Goal: Check status: Check status

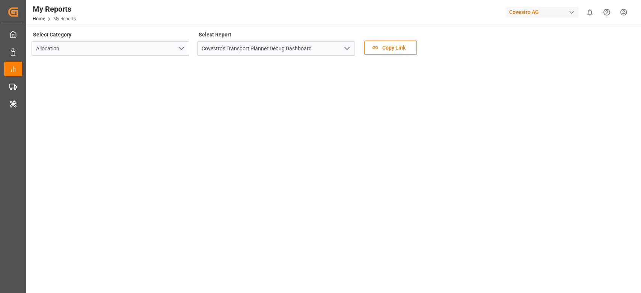
click at [517, 15] on div "Covestro AG" at bounding box center [542, 12] width 72 height 11
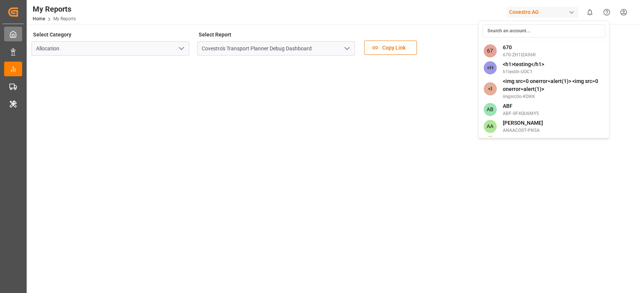
click at [6, 34] on html "Created by potrace 1.15, written by Peter Selinger 2001-2017 Created by potrace…" at bounding box center [320, 146] width 641 height 293
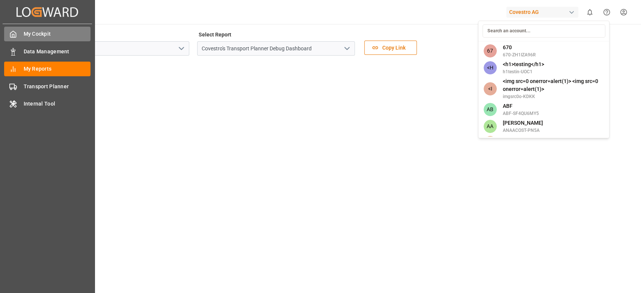
click at [6, 34] on div at bounding box center [10, 34] width 13 height 8
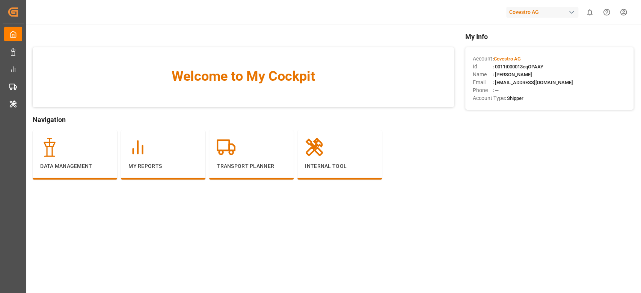
click at [517, 14] on div "Covestro AG" at bounding box center [542, 12] width 72 height 11
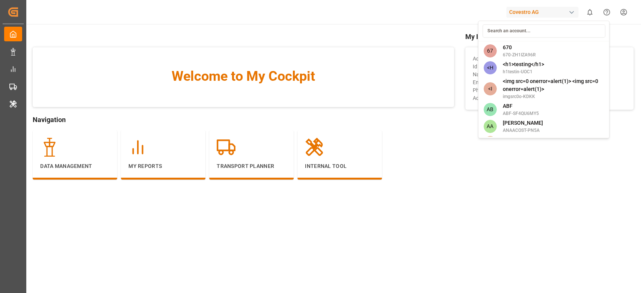
click at [512, 35] on input at bounding box center [543, 30] width 123 height 13
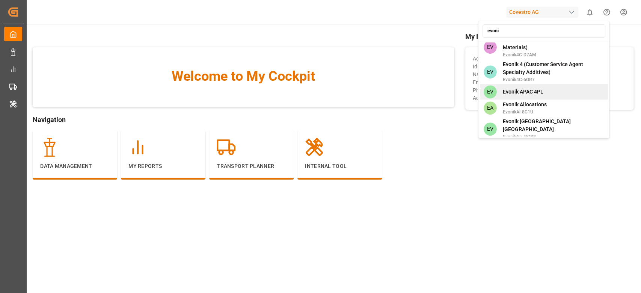
scroll to position [400, 0]
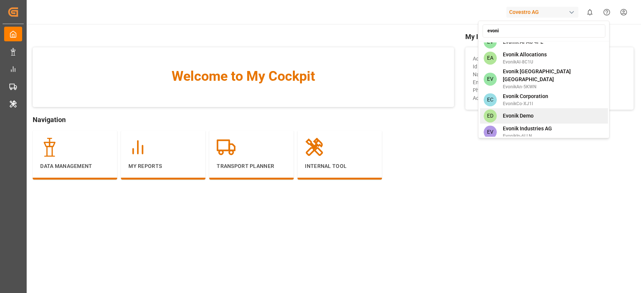
type input "evoni"
click at [539, 125] on span "Evonik Industries AG" at bounding box center [526, 129] width 49 height 8
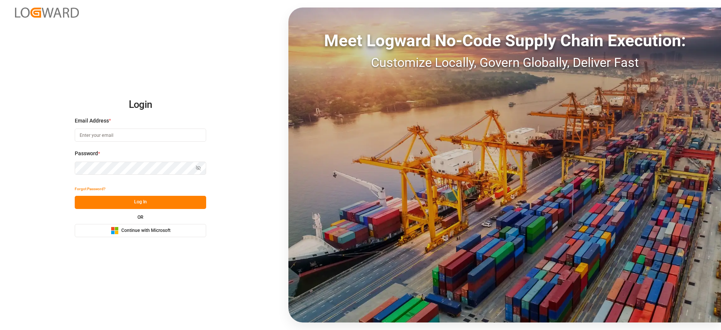
click at [143, 230] on span "Continue with Microsoft" at bounding box center [145, 230] width 49 height 7
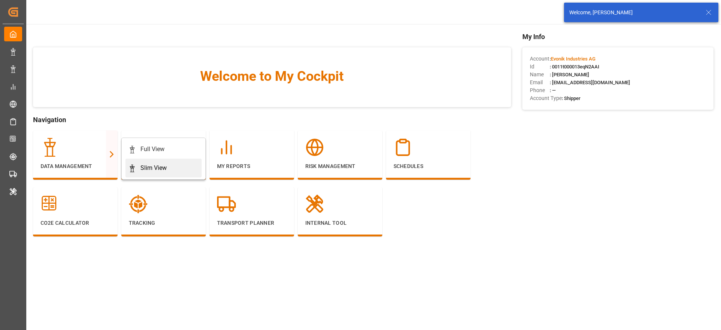
click at [139, 166] on div "Slim View" at bounding box center [163, 167] width 70 height 9
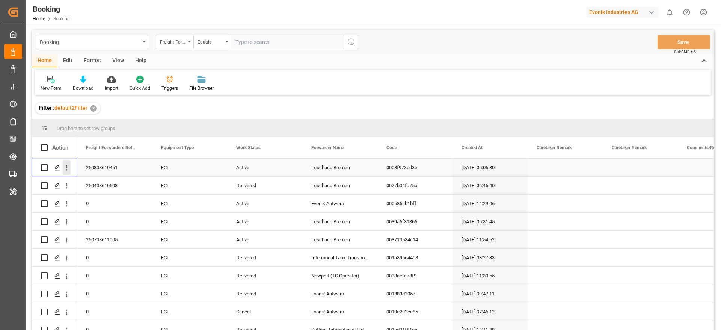
click at [65, 170] on icon "open menu" at bounding box center [67, 168] width 8 height 8
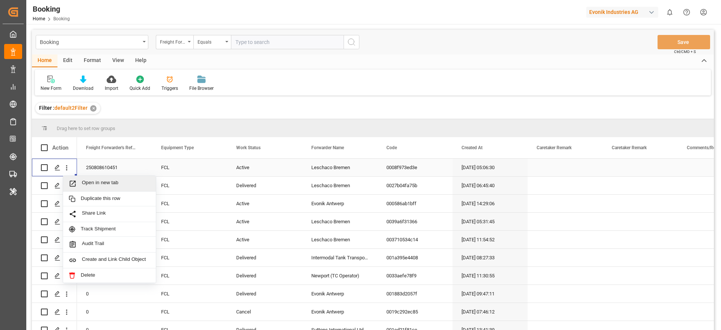
click at [99, 179] on span "Open in new tab" at bounding box center [116, 183] width 68 height 8
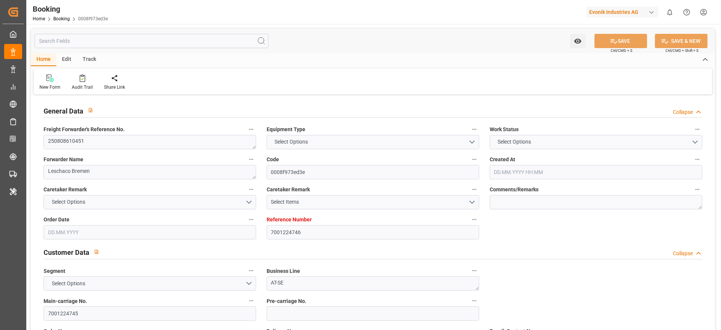
type input "7001224746"
type input "9952775"
type input "ONE"
type input "Ocean Network Express"
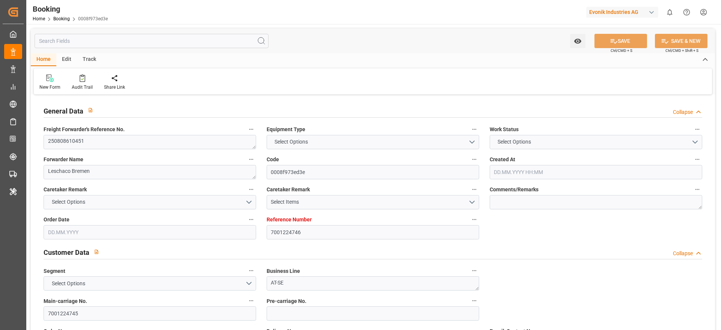
type input "NLRTM"
type input "ZACPT"
type input "0"
type input "NLRTM"
type input "ZACPT"
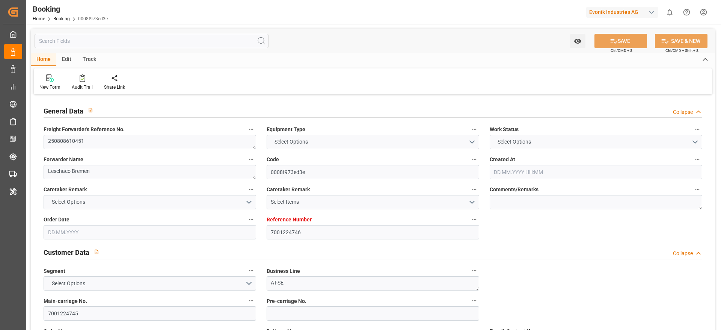
type input "9952775"
type input "17.07.2025 05:06"
type input "[DATE]"
type input "24.09.2025"
type input "08.08.2025"
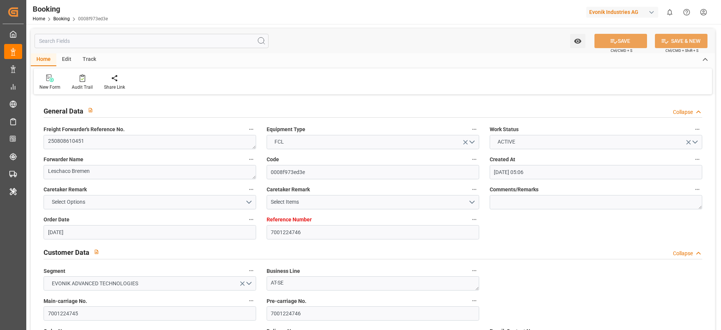
type input "14.08.2025 09:28"
type input "14.08.2025 23:08"
type input "15.08.2025 02:14"
type input "18.07.2025"
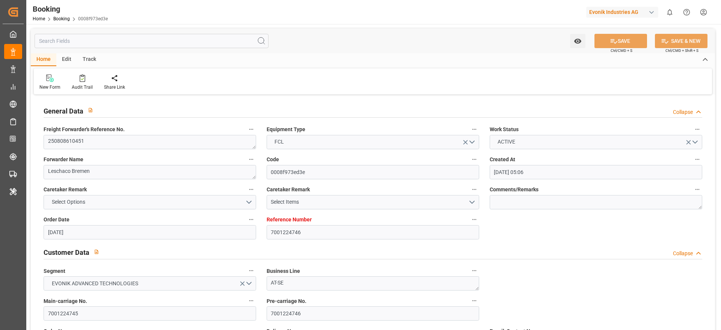
type input "21.08.2025 05:00"
type input "15.08.2025 00:00"
type input "22.08.2025 19:25"
type input "18.08.2025 20:44"
type input "02.10.2025 06:00"
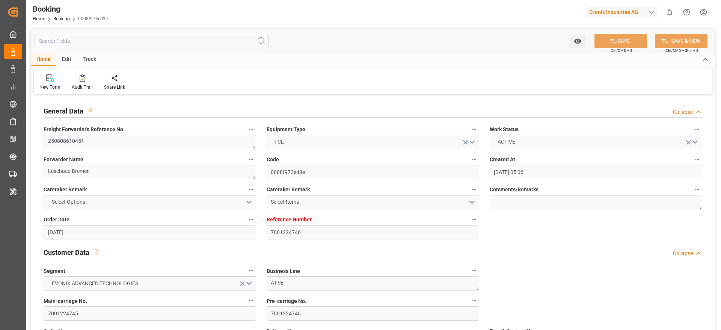
type input "04.10.2025 00:00"
type input "14.08.2025"
type input "25.08.2025 07:06"
type input "25.08.2025"
type input "13.08.2025 14:17"
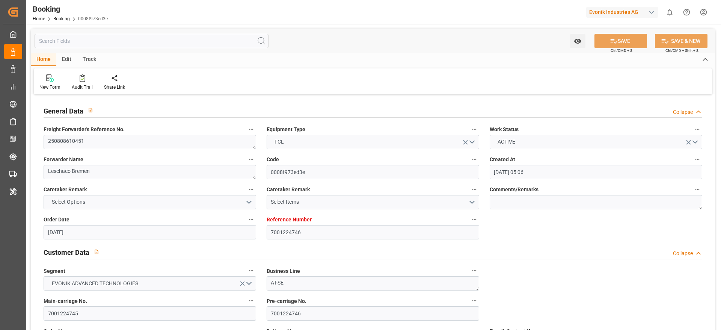
type input "13.08.2025 15:17"
type input "13.08.2025 23:52"
type input "17.08.2025 08:17"
type input "18.08.2025 04:47"
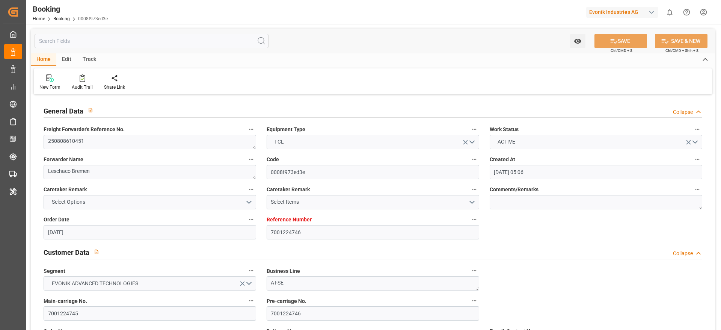
type input "21.08.2025 03:39"
type input "20.08.2025 22:42"
type input "21.08.2025 05:00"
type input "22.08.2025 20:01"
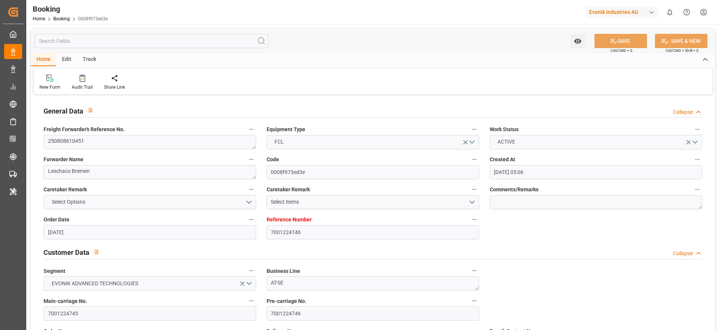
type input "02.10.2025 06:00"
type input "03.10.2025 02:40"
type input "02.10.2025 07:30"
type input "02.10.2025 12:00"
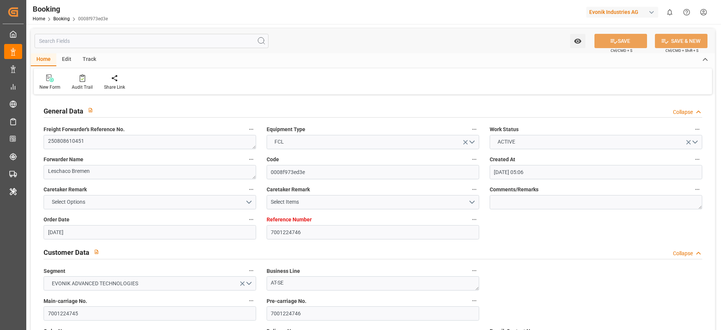
type input "02.10.2025 12:00"
type input "07.10.2025 02:40"
type input "02.10.2025 16:00"
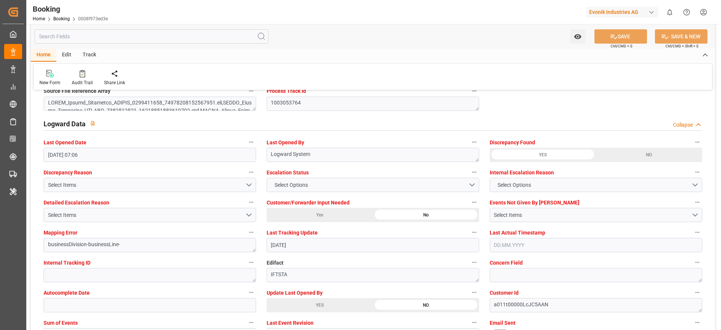
scroll to position [1351, 0]
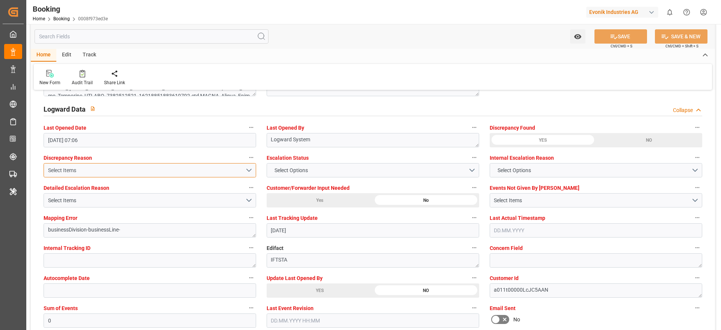
click at [96, 173] on div "Select Items" at bounding box center [146, 170] width 197 height 8
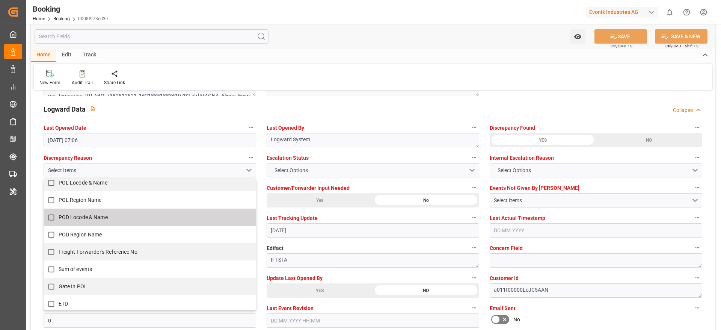
scroll to position [113, 0]
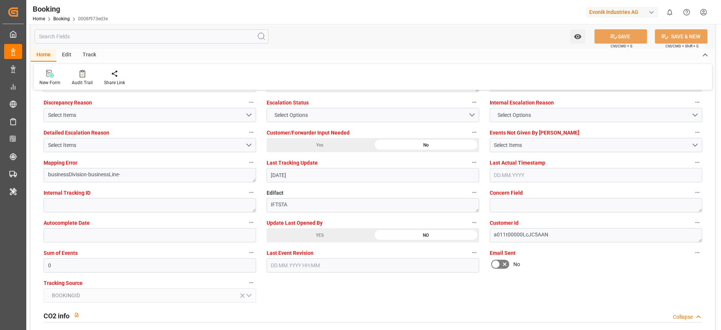
scroll to position [1406, 0]
click at [90, 54] on div "Track" at bounding box center [89, 55] width 25 height 13
click at [47, 78] on div "Tracking" at bounding box center [48, 77] width 29 height 17
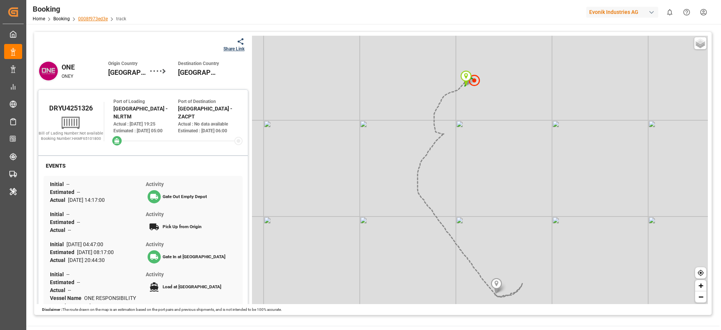
click at [104, 17] on link "0008f973ed3e" at bounding box center [93, 18] width 30 height 5
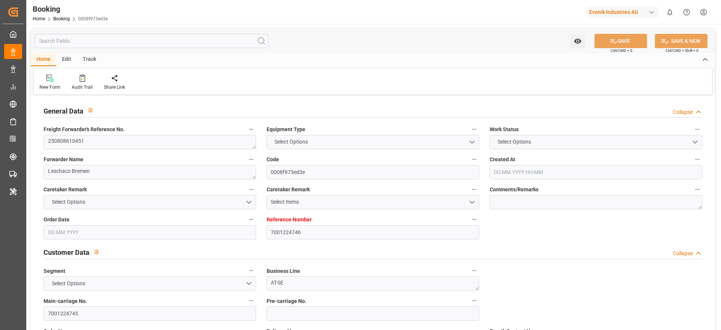
type input "7001224746"
type input "9952775"
type input "ONE"
type input "Ocean Network Express"
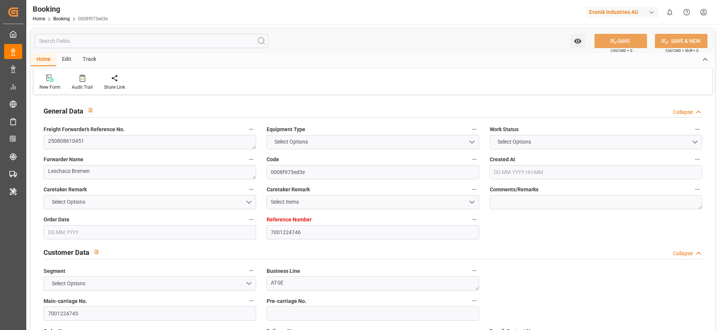
type input "NLRTM"
type input "ZACPT"
type input "0"
type input "NLRTM"
type input "ZACPT"
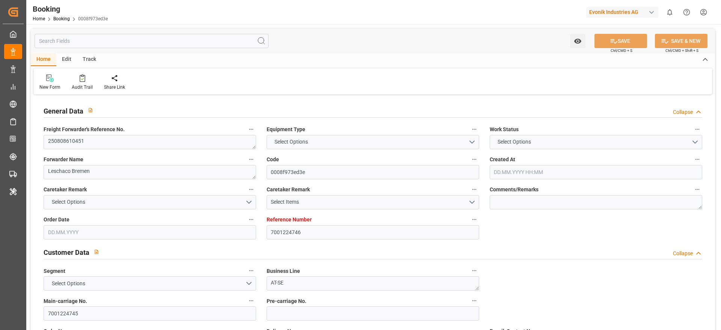
type input "9952775"
type input "17.07.2025 05:06"
type input "[DATE]"
type input "24.09.2025"
type input "08.08.2025"
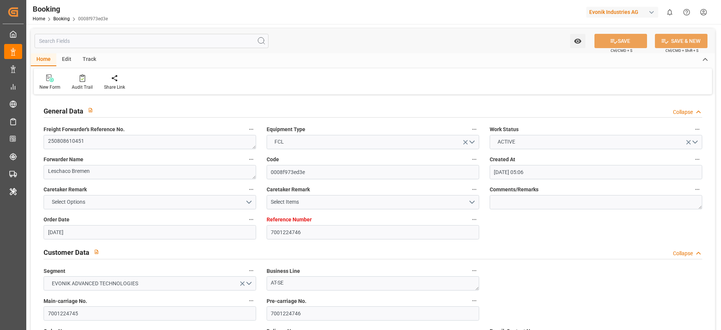
type input "14.08.2025 09:28"
type input "14.08.2025 23:08"
type input "15.08.2025 02:14"
type input "18.07.2025"
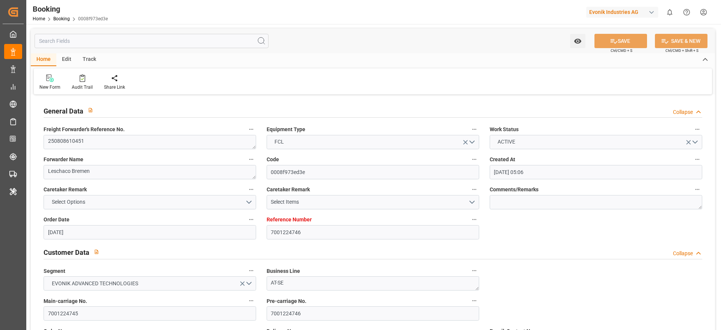
type input "21.08.2025 05:00"
type input "15.08.2025 00:00"
type input "22.08.2025 19:25"
type input "18.08.2025 20:44"
type input "02.10.2025 06:00"
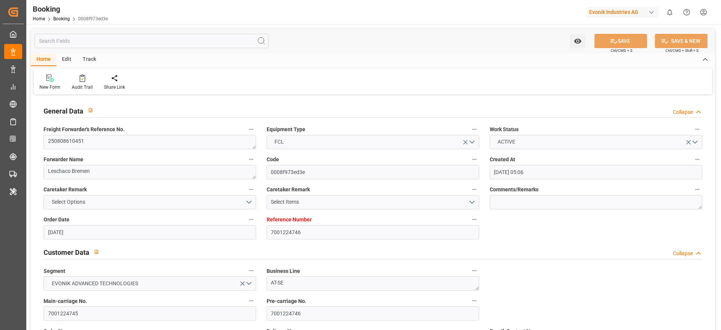
type input "04.10.2025 00:00"
type input "14.08.2025"
type input "25.08.2025 07:06"
type input "25.08.2025"
type input "13.08.2025 14:17"
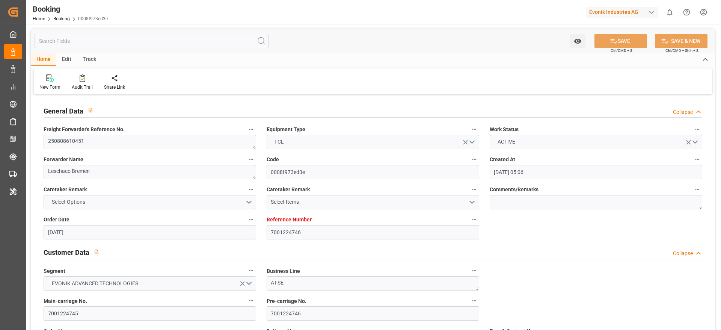
type input "13.08.2025 15:17"
type input "13.08.2025 23:52"
type input "17.08.2025 08:17"
type input "18.08.2025 04:47"
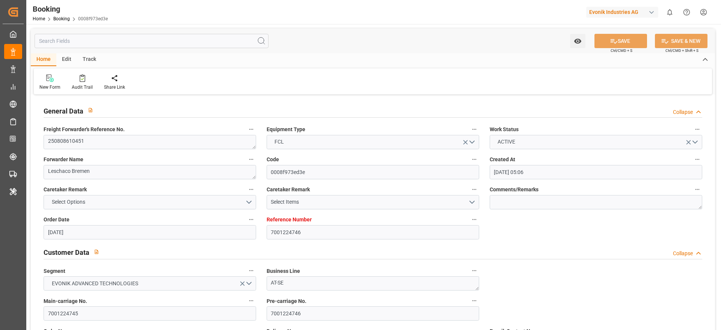
type input "21.08.2025 03:39"
type input "20.08.2025 22:42"
type input "21.08.2025 05:00"
type input "22.08.2025 20:01"
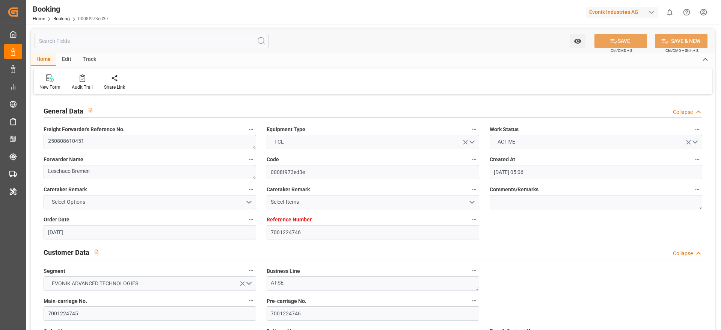
type input "02.10.2025 06:00"
type input "03.10.2025 02:40"
type input "02.10.2025 07:30"
type input "02.10.2025 12:00"
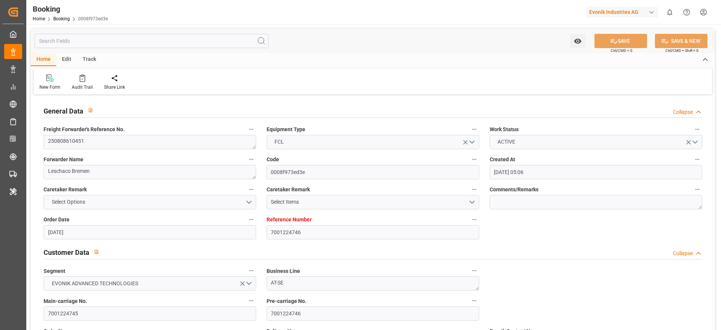
type input "02.10.2025 12:00"
type input "07.10.2025 02:40"
type input "02.10.2025 16:00"
